Goal: Task Accomplishment & Management: Use online tool/utility

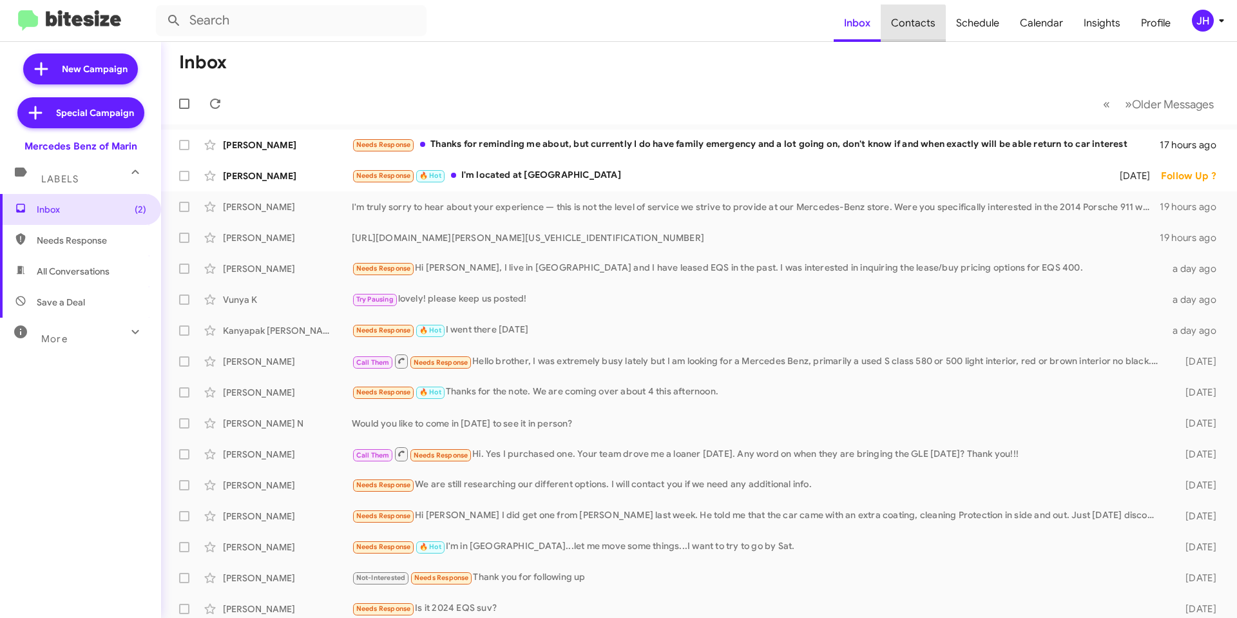
click at [917, 32] on span "Contacts" at bounding box center [912, 23] width 65 height 37
type input "in:groups"
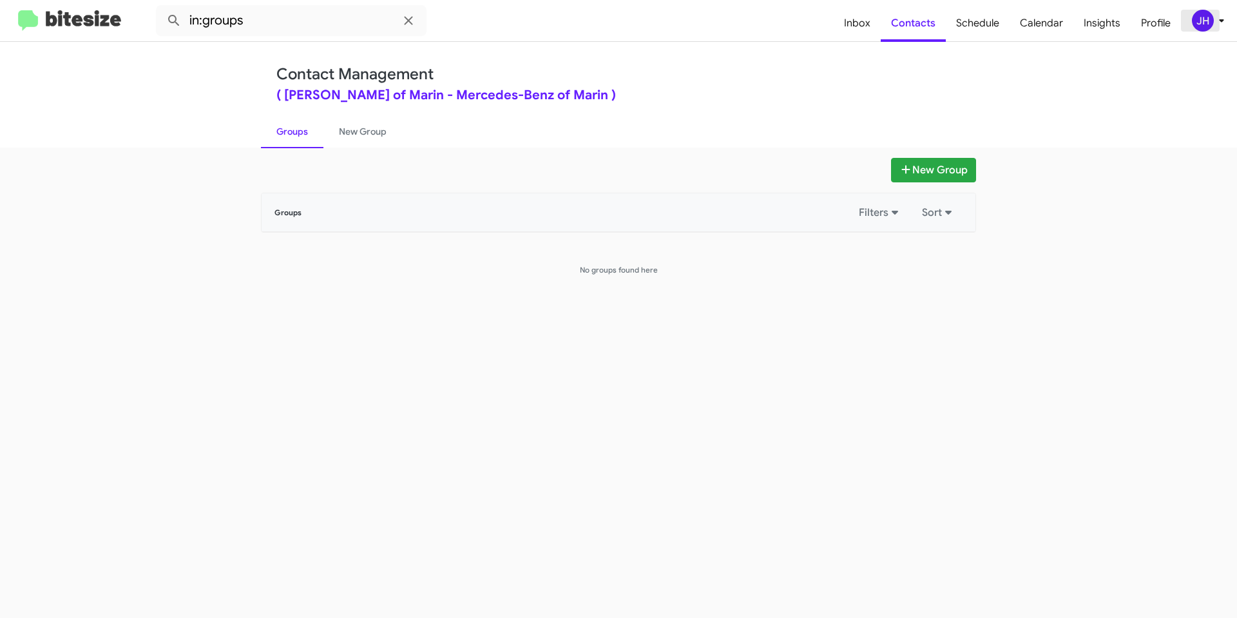
click at [1204, 17] on div "JH" at bounding box center [1203, 21] width 22 height 22
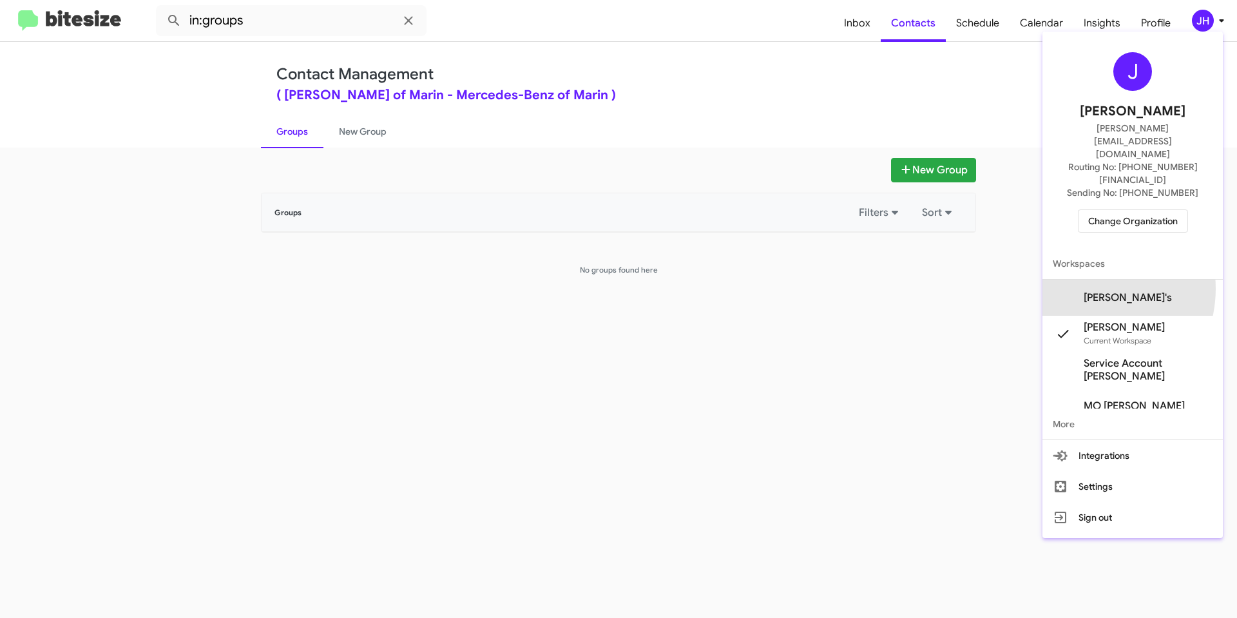
click at [1086, 291] on span "Mercedes Marin Sender's" at bounding box center [1127, 297] width 88 height 13
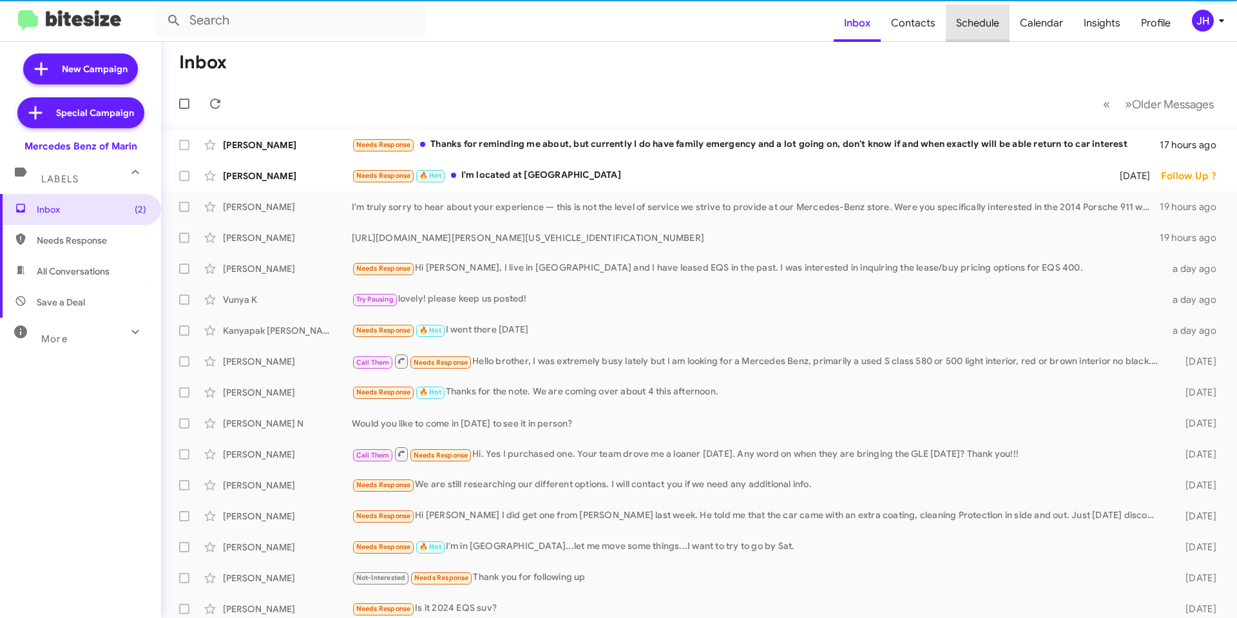
click at [985, 23] on span "Schedule" at bounding box center [978, 23] width 64 height 37
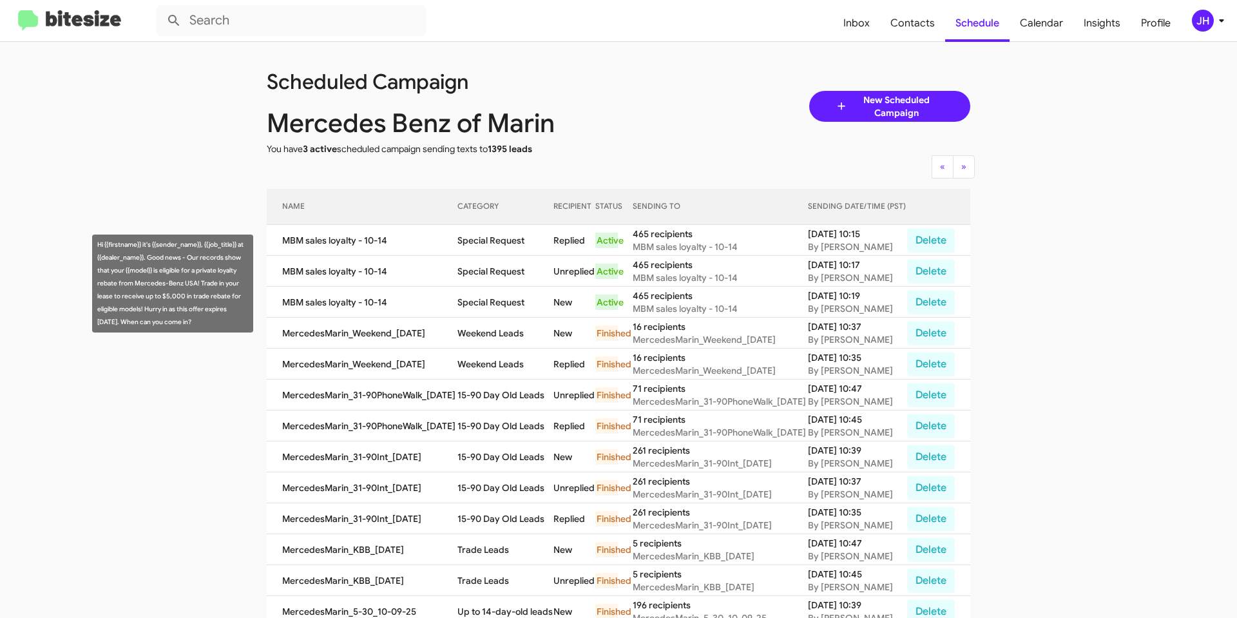
drag, startPoint x: 207, startPoint y: 321, endPoint x: 97, endPoint y: 245, distance: 133.8
click at [97, 245] on div "Hi {{firstname}} it's {{sender_name}}, {{job_title}} at {{dealer_name}}. Good n…" at bounding box center [172, 283] width 161 height 98
copy div "Hi {{firstname}} it's {{sender_name}}, {{job_title}} at {{dealer_name}}. Good n…"
